Goal: Task Accomplishment & Management: Use online tool/utility

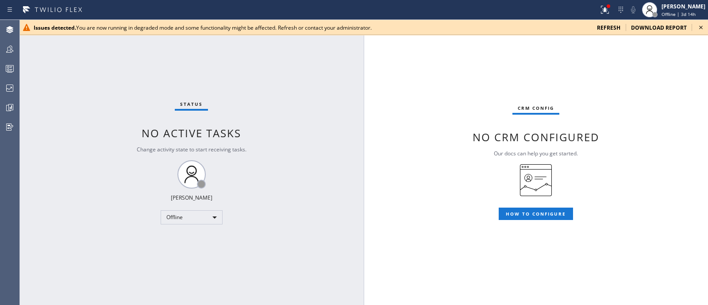
click at [566, 29] on span "refresh" at bounding box center [608, 28] width 23 height 8
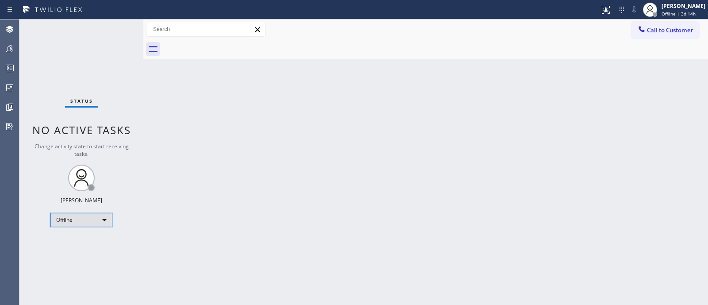
click at [104, 223] on div "Offline" at bounding box center [81, 220] width 62 height 14
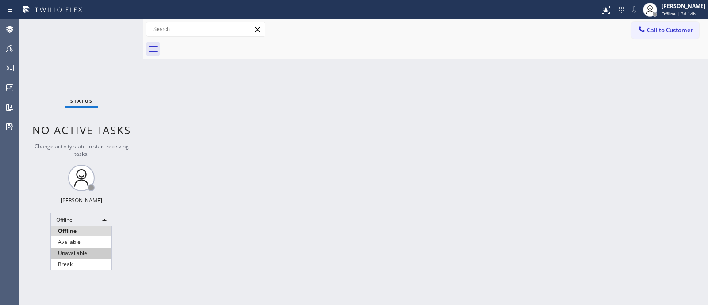
click at [102, 251] on li "Unavailable" at bounding box center [81, 253] width 60 height 11
click at [630, 176] on div "Back to Dashboard Change Sender ID Customers Technicians Select a contact Outbo…" at bounding box center [425, 161] width 565 height 285
click at [624, 128] on div "Back to Dashboard Change Sender ID Customers Technicians Select a contact Outbo…" at bounding box center [425, 161] width 565 height 285
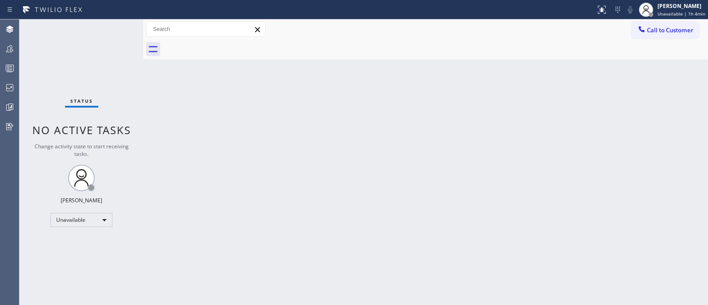
click at [675, 198] on div "Back to Dashboard Change Sender ID Customers Technicians Select a contact Outbo…" at bounding box center [425, 161] width 565 height 285
click at [697, 96] on div "Back to Dashboard Change Sender ID Customers Technicians Select a contact Outbo…" at bounding box center [425, 161] width 565 height 285
click at [653, 145] on div "Back to Dashboard Change Sender ID Customers Technicians Select a contact Outbo…" at bounding box center [425, 161] width 565 height 285
click at [707, 171] on div "Back to Dashboard Change Sender ID Customers Technicians Select a contact Outbo…" at bounding box center [425, 161] width 565 height 285
click at [71, 226] on div "Status No active tasks Change activity state to start receiving tasks. [PERSON_…" at bounding box center [81, 161] width 124 height 285
